Goal: Information Seeking & Learning: Learn about a topic

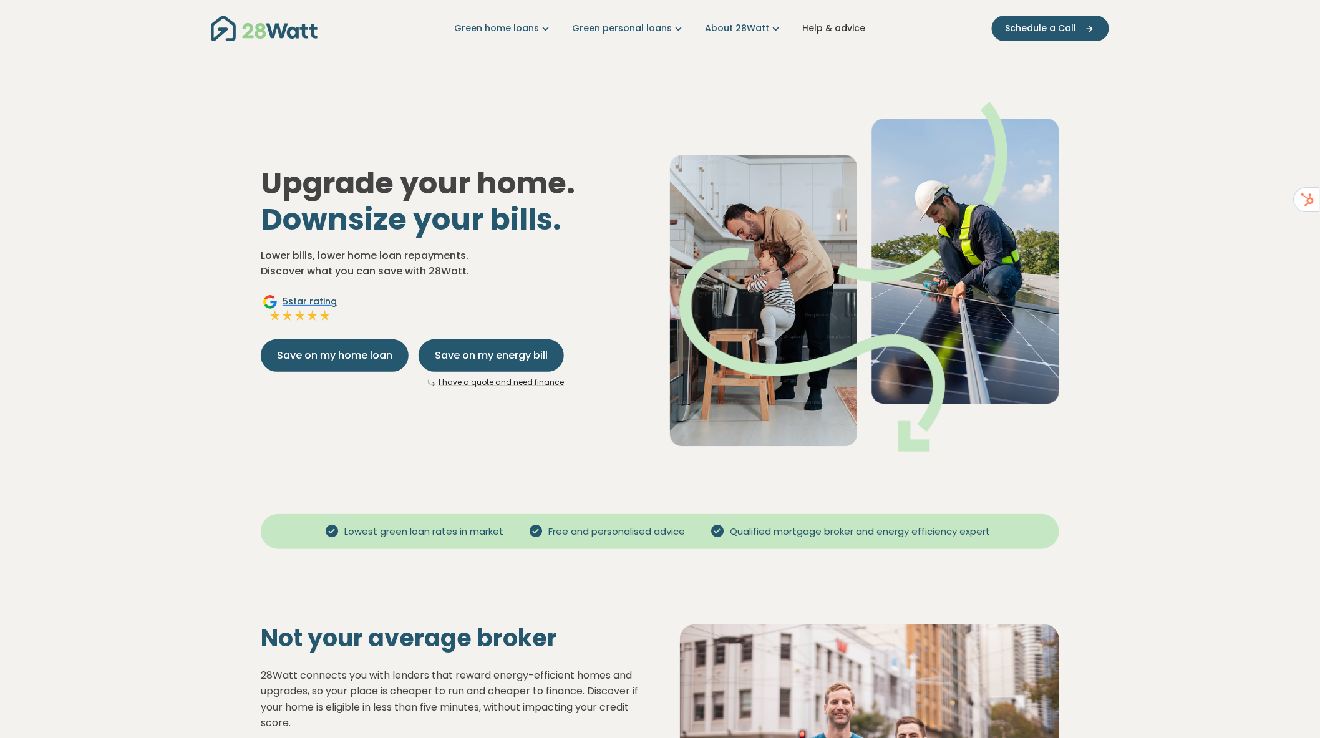
click at [855, 26] on link "Help & advice" at bounding box center [833, 28] width 63 height 13
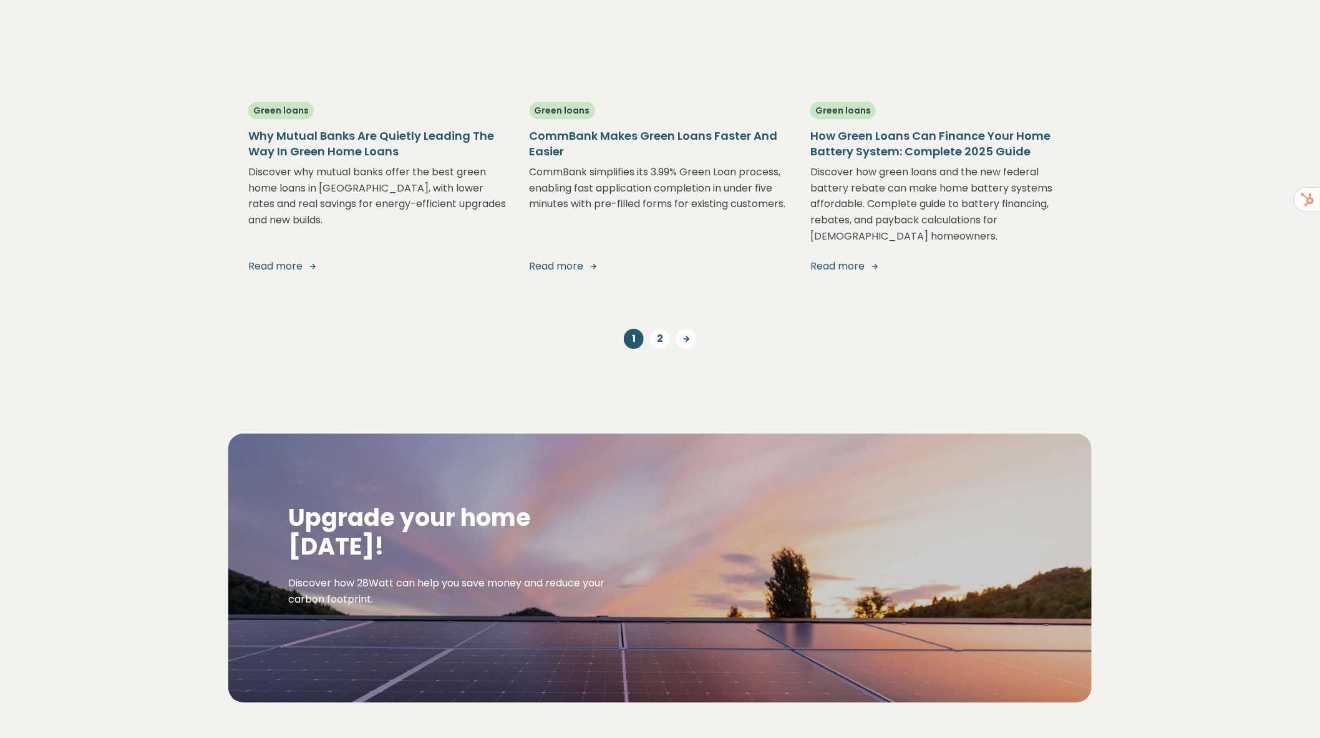
scroll to position [1386, 0]
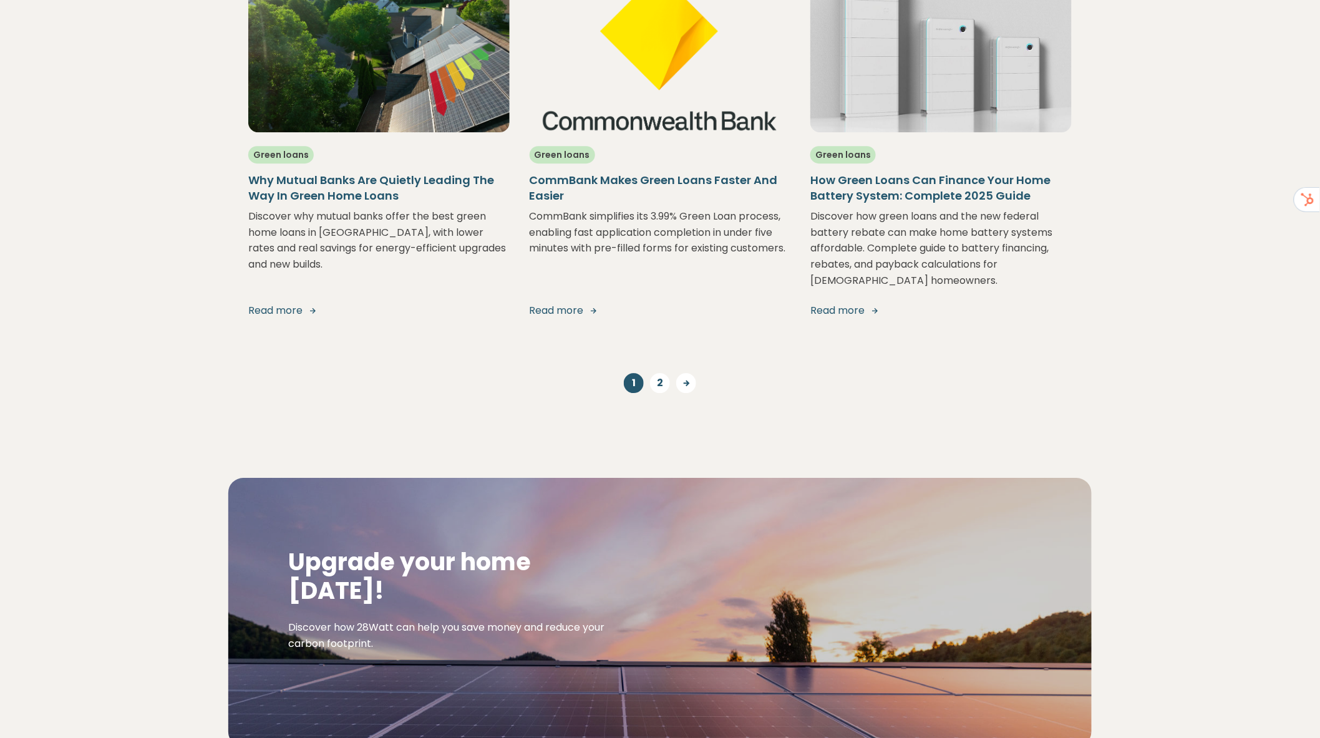
click at [856, 303] on link "Read more" at bounding box center [941, 310] width 261 height 15
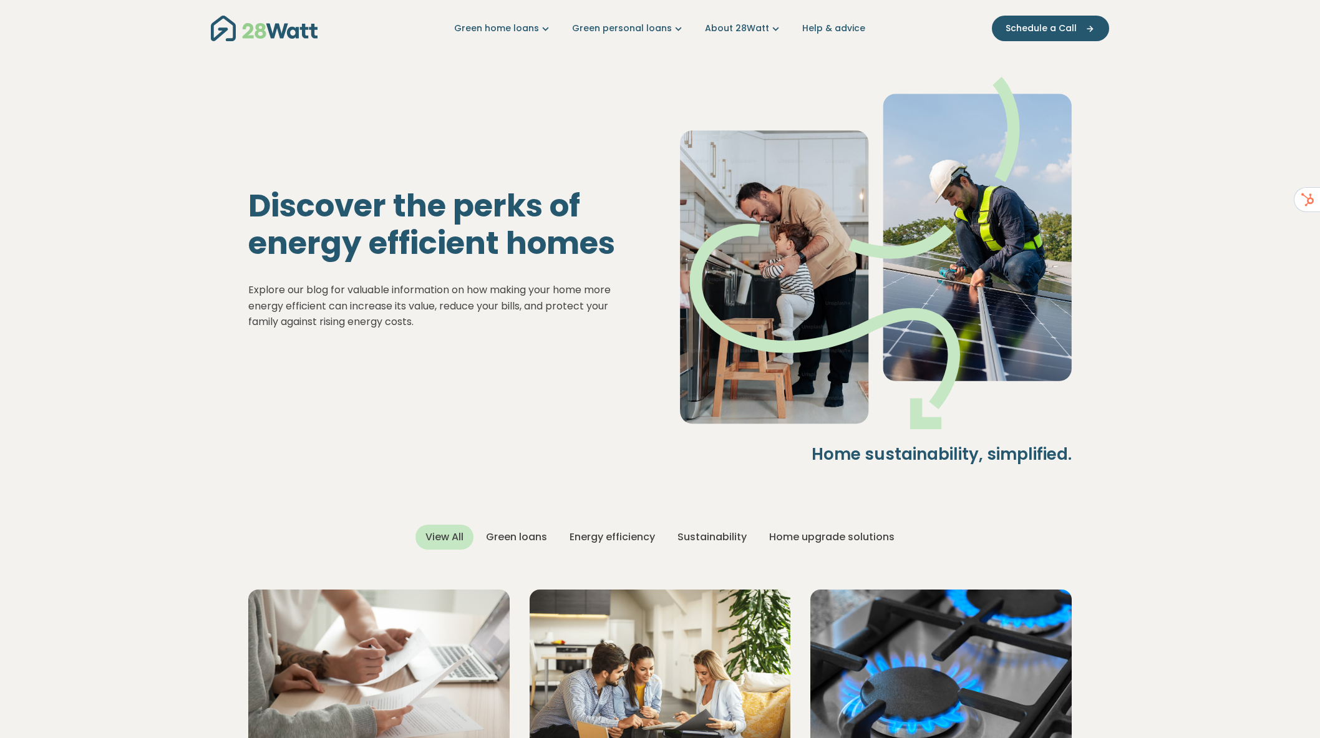
scroll to position [1386, 0]
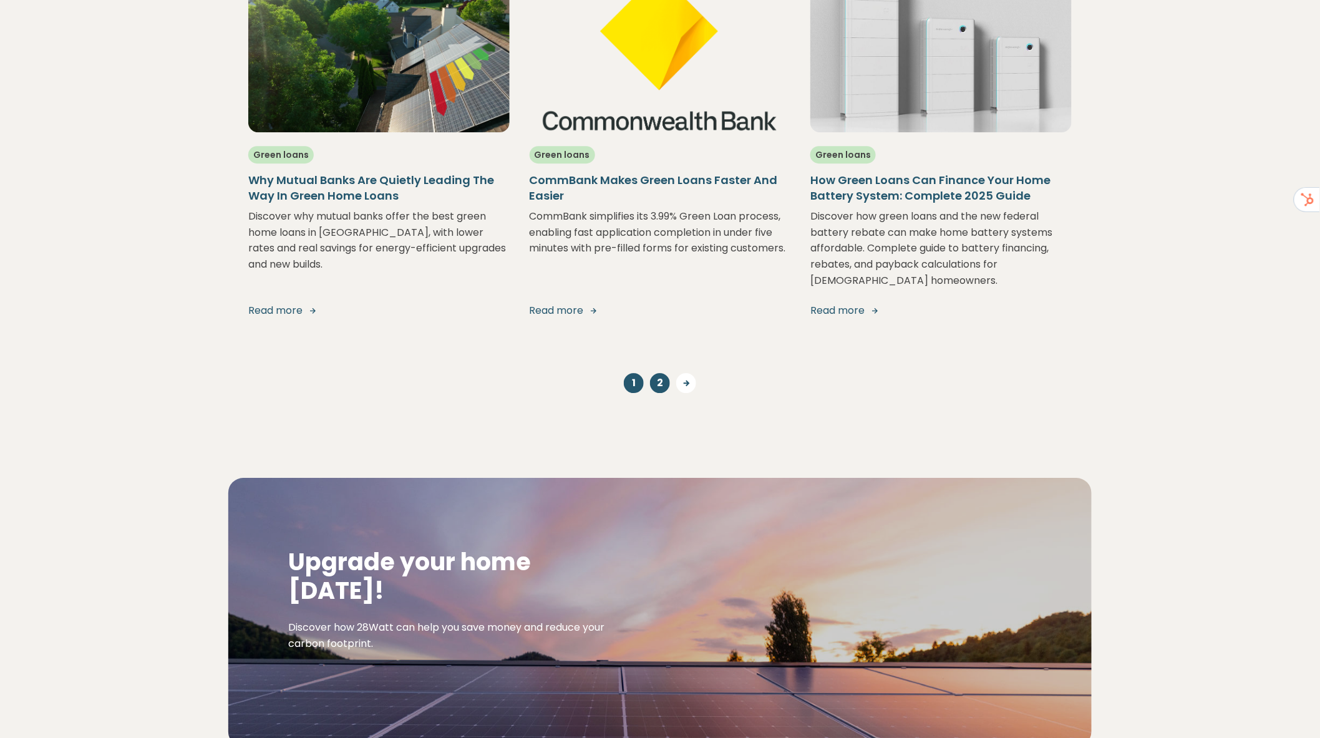
click at [655, 373] on link "2" at bounding box center [660, 383] width 20 height 20
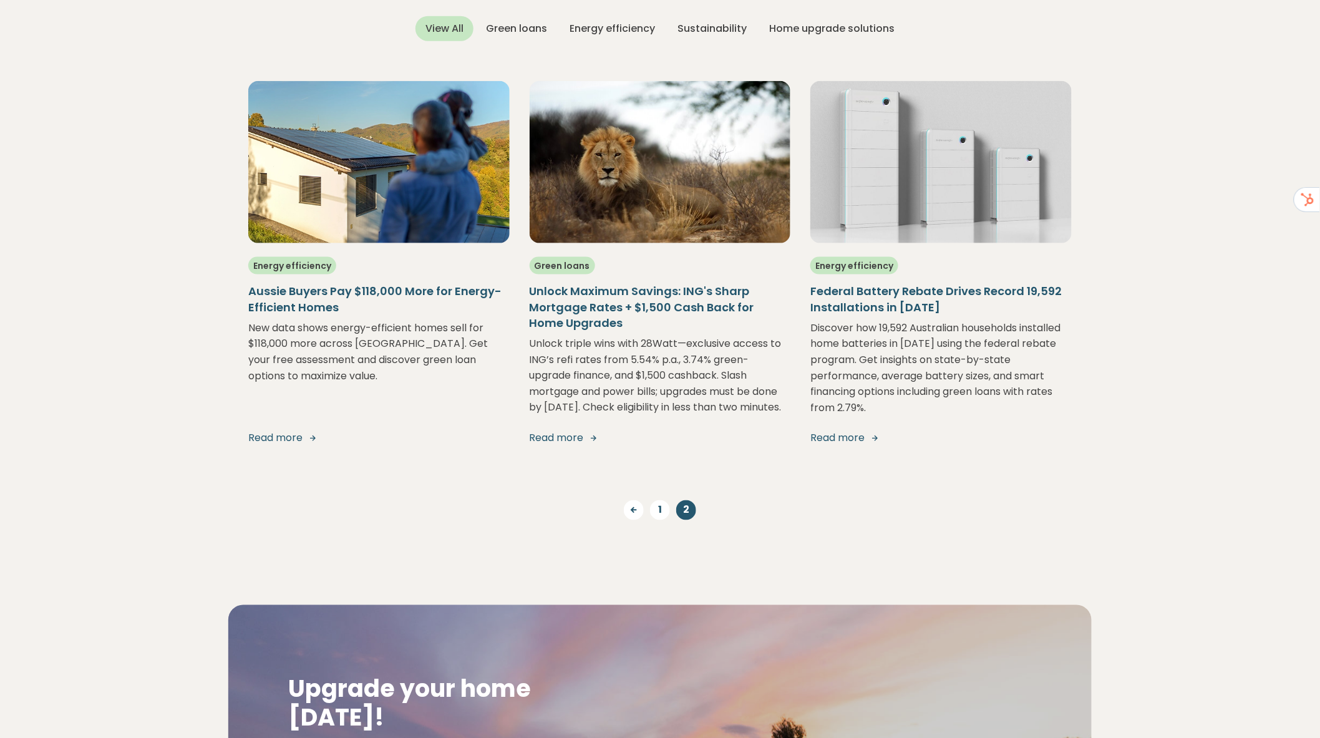
scroll to position [500, 0]
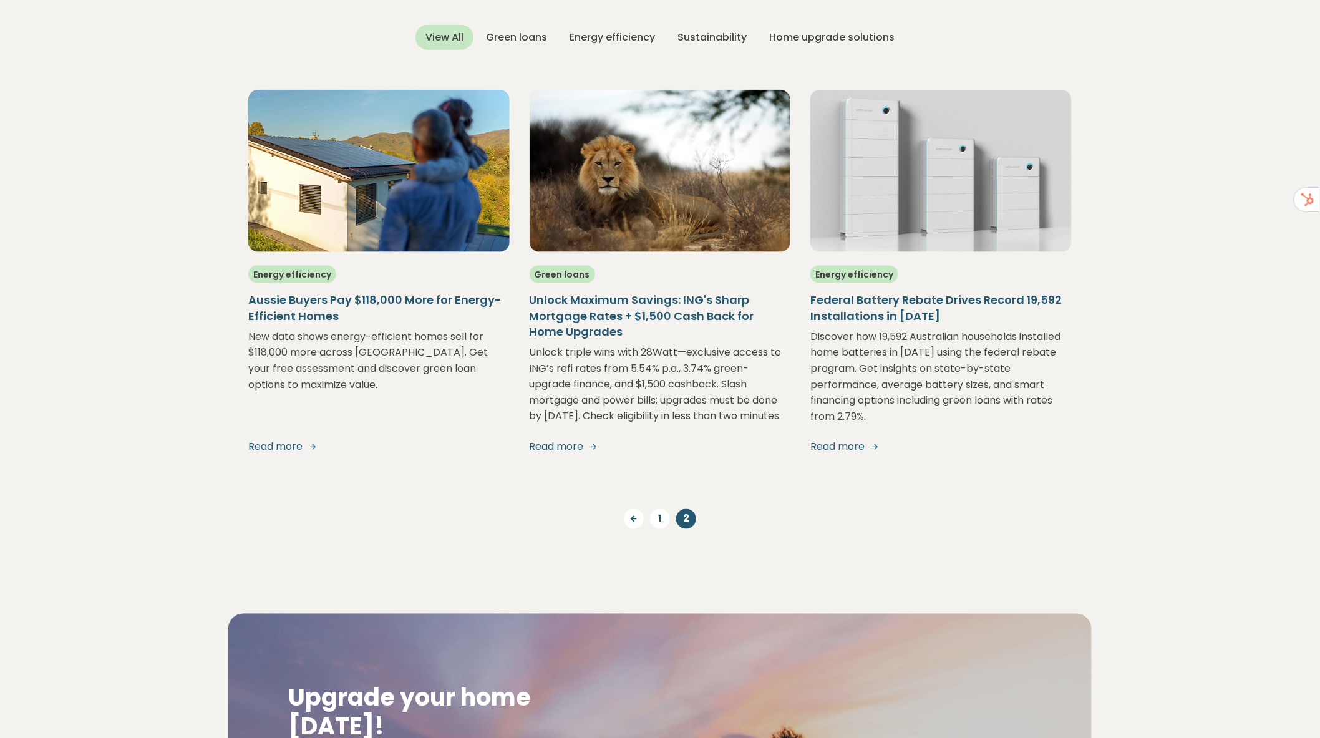
click at [906, 308] on h5 "Federal Battery Rebate Drives Record 19,592 Installations in [DATE]" at bounding box center [941, 307] width 261 height 31
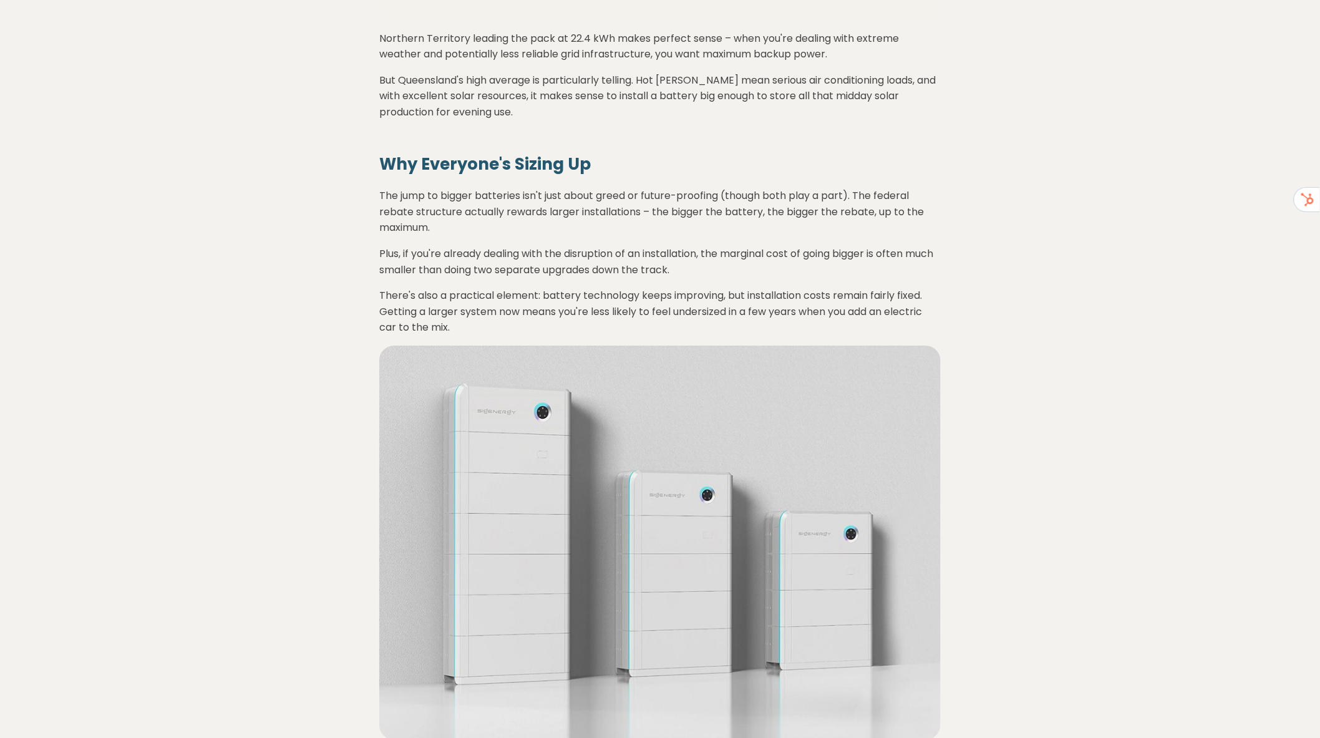
scroll to position [2149, 0]
